Goal: Navigation & Orientation: Find specific page/section

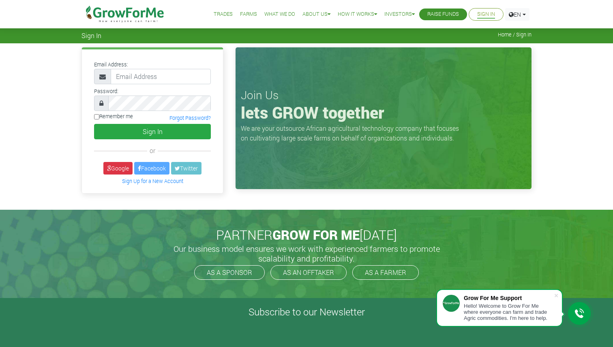
type input "[EMAIL_ADDRESS][DOMAIN_NAME]"
click at [94, 124] on button "Sign In" at bounding box center [152, 131] width 117 height 15
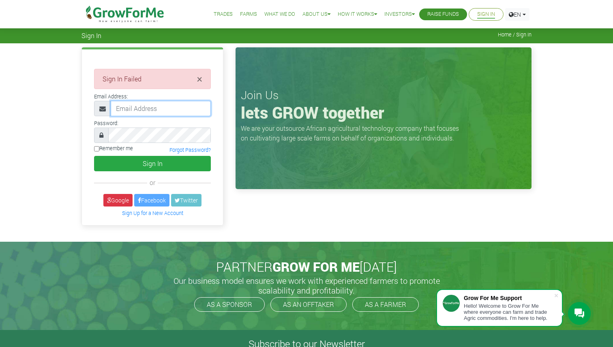
click at [144, 105] on input "email" at bounding box center [161, 108] width 100 height 15
type input "ekwakye078@gmail.com"
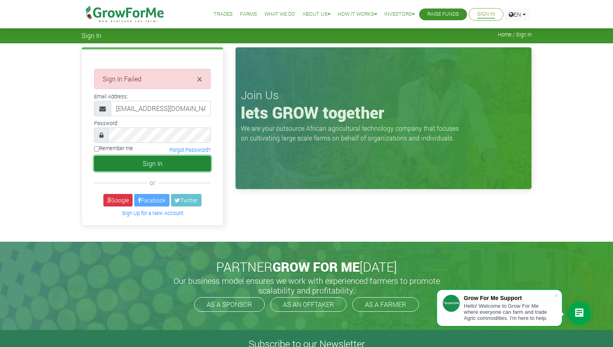
click at [152, 166] on button "Sign In" at bounding box center [152, 163] width 117 height 15
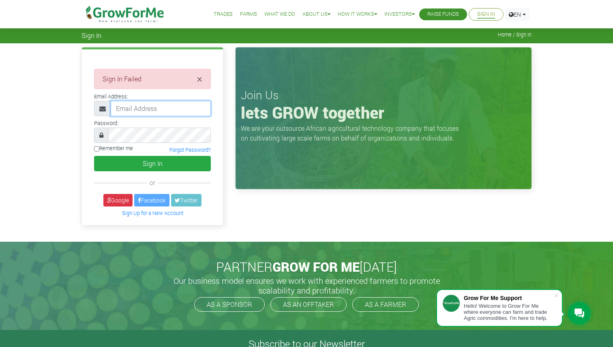
click at [144, 113] on input "email" at bounding box center [161, 108] width 100 height 15
type input "ekwakye078@gmail.com"
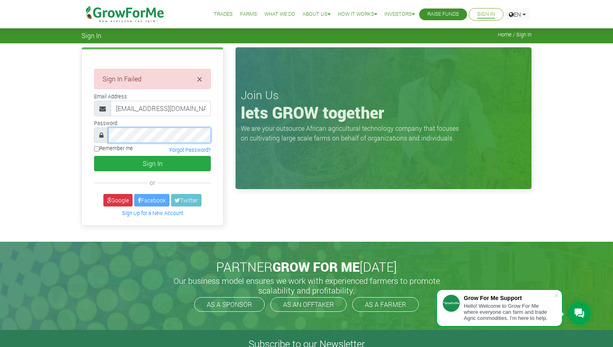
click at [94, 156] on button "Sign In" at bounding box center [152, 163] width 117 height 15
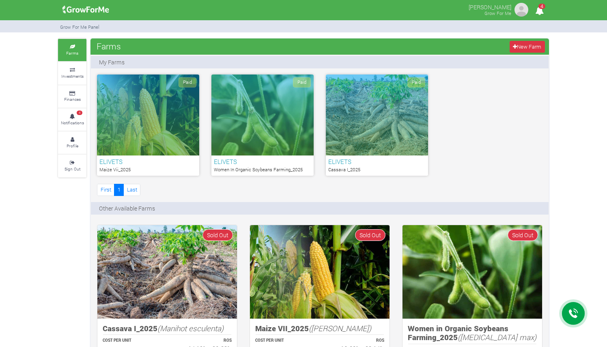
click at [277, 144] on div "Paid" at bounding box center [262, 115] width 102 height 81
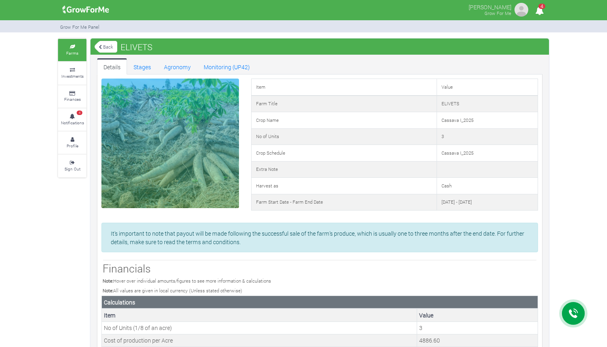
click at [112, 49] on link "Back" at bounding box center [105, 46] width 23 height 13
